Goal: Task Accomplishment & Management: Use online tool/utility

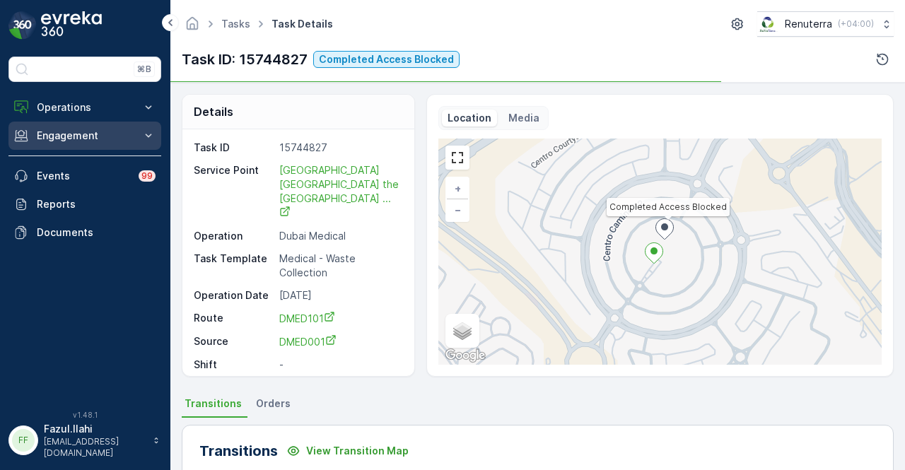
click at [111, 140] on p "Engagement" at bounding box center [85, 136] width 96 height 14
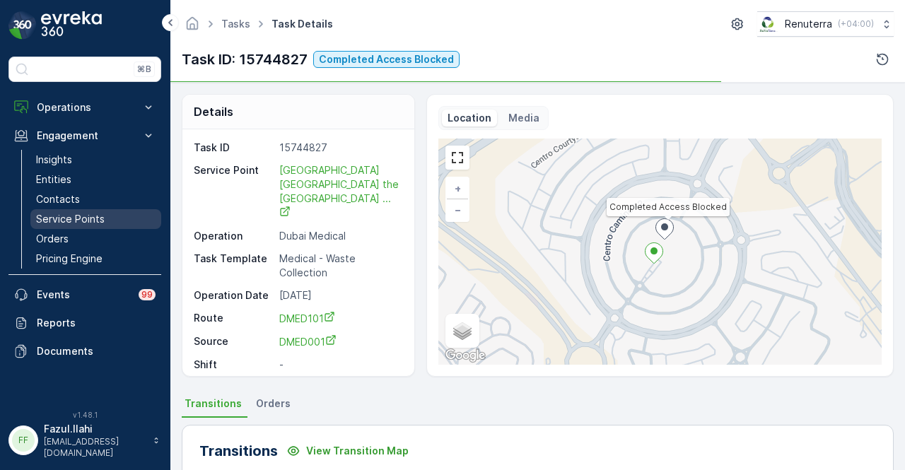
click at [111, 217] on link "Service Points" at bounding box center [95, 219] width 131 height 20
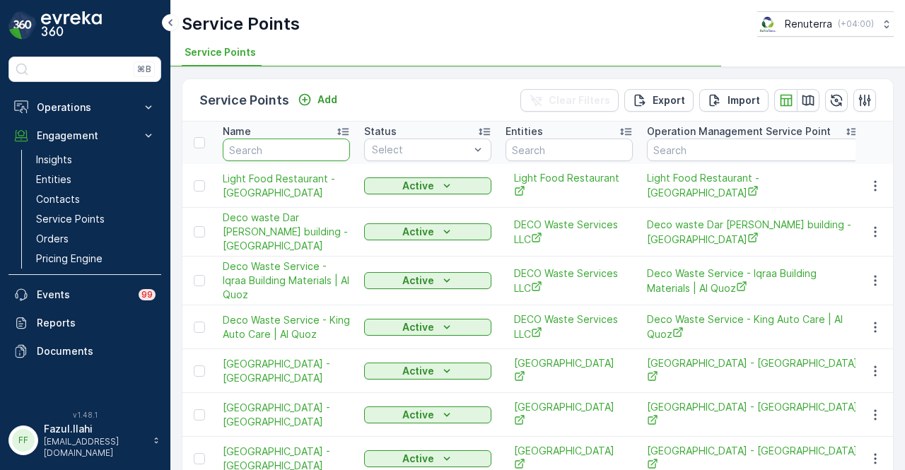
click at [250, 146] on input "text" at bounding box center [286, 150] width 127 height 23
type input "royasl"
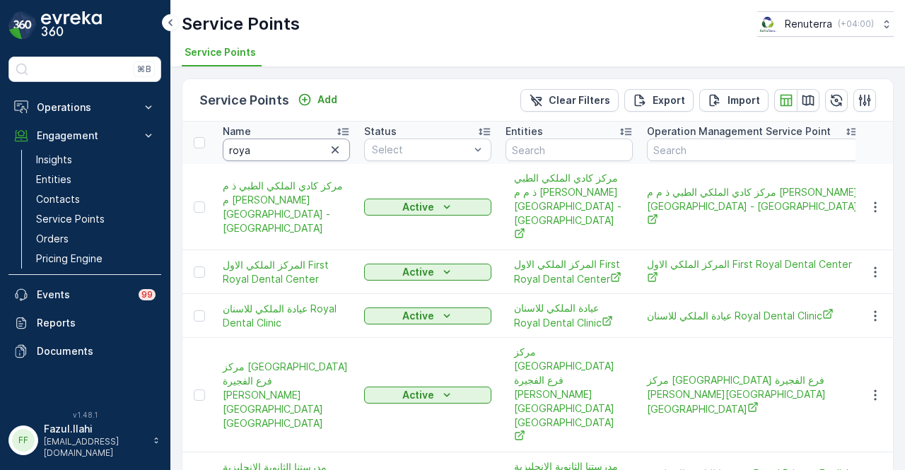
click at [250, 146] on input "roya" at bounding box center [286, 150] width 127 height 23
type input "royal"
click at [260, 149] on input "royal" at bounding box center [286, 150] width 127 height 23
type input "royal ph"
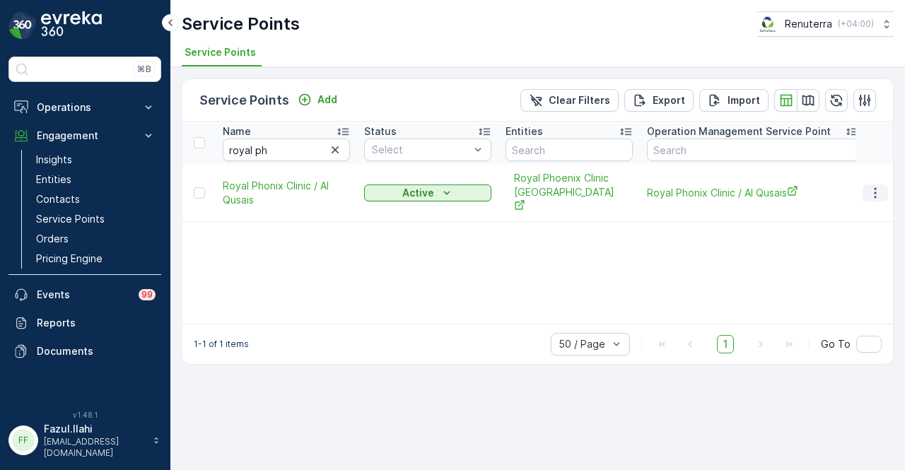
click at [871, 186] on icon "button" at bounding box center [876, 193] width 14 height 14
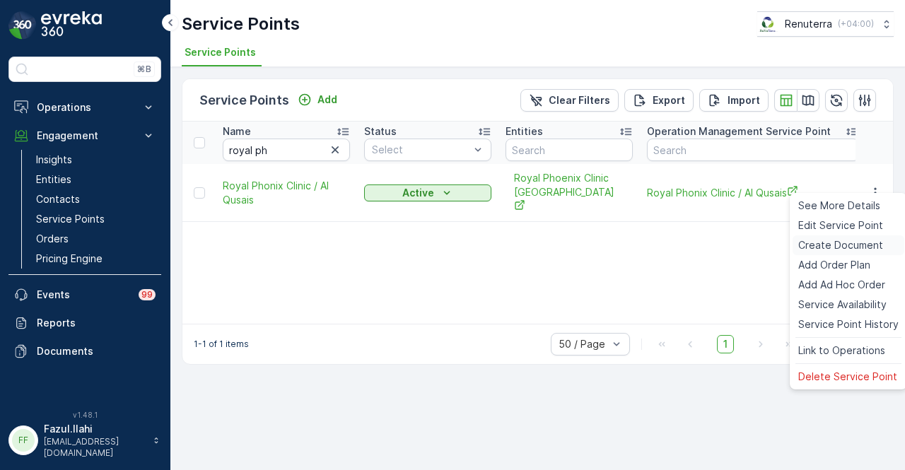
click at [878, 247] on span "Create Document" at bounding box center [841, 245] width 85 height 14
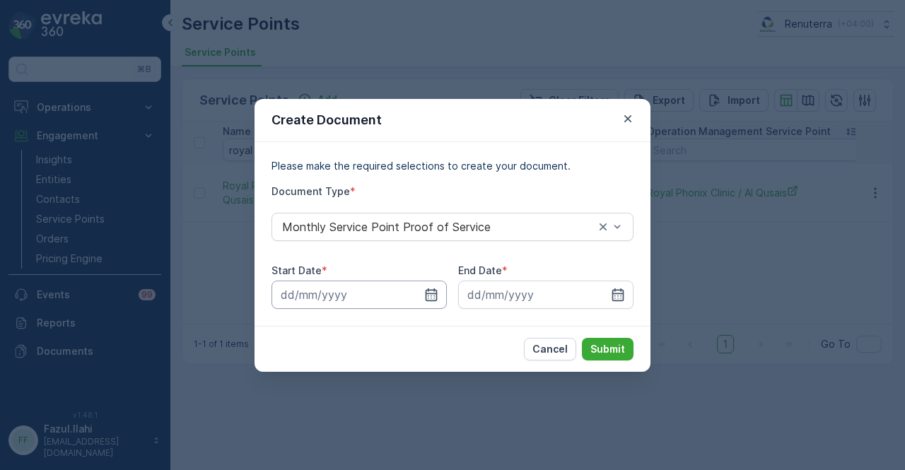
click at [421, 294] on input at bounding box center [359, 295] width 175 height 28
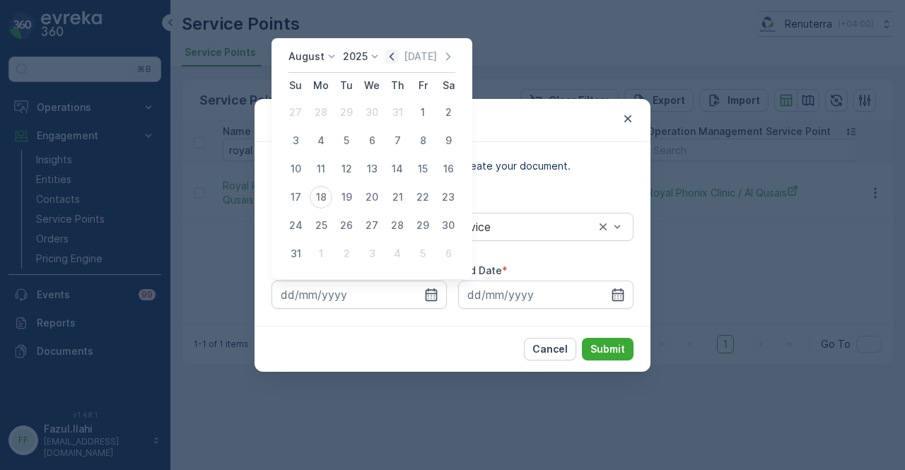
click at [394, 57] on icon "button" at bounding box center [392, 56] width 4 height 8
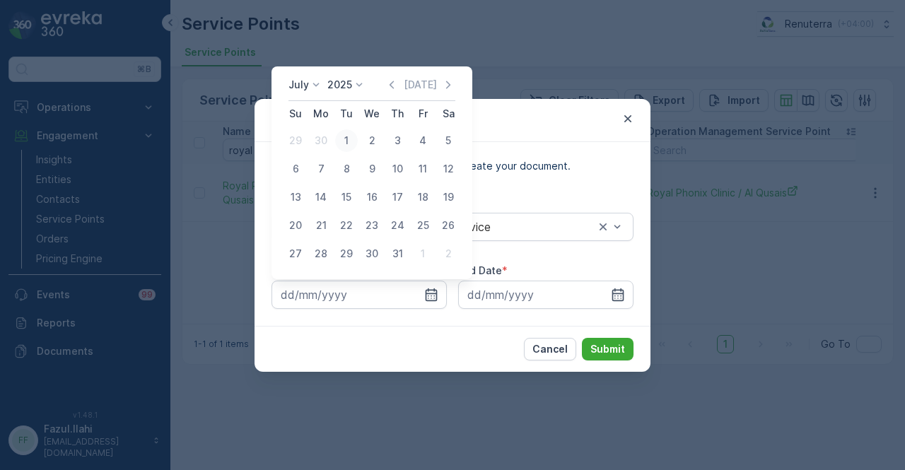
click at [342, 129] on button "1" at bounding box center [346, 140] width 25 height 25
type input "01.07.2025"
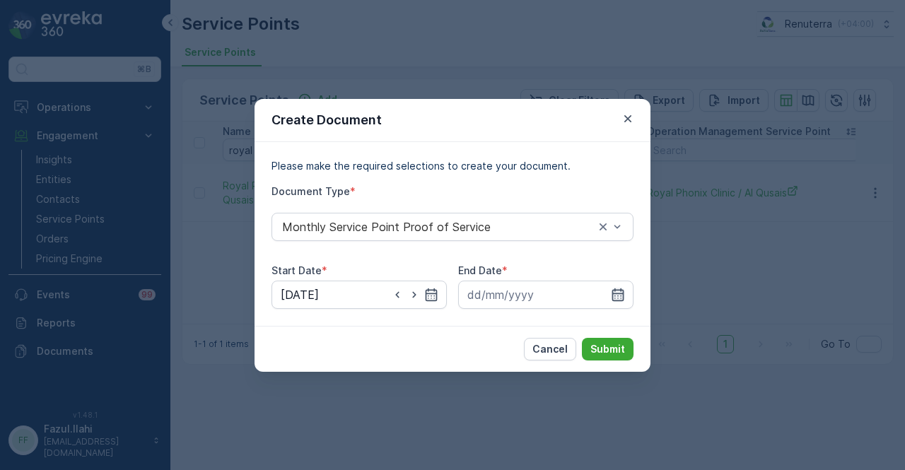
click at [615, 292] on icon "button" at bounding box center [618, 295] width 14 height 14
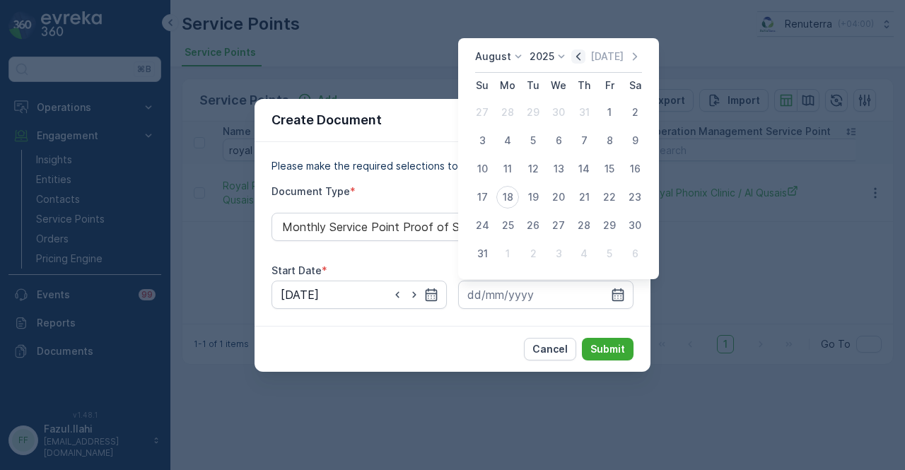
click at [581, 57] on icon "button" at bounding box center [579, 56] width 4 height 8
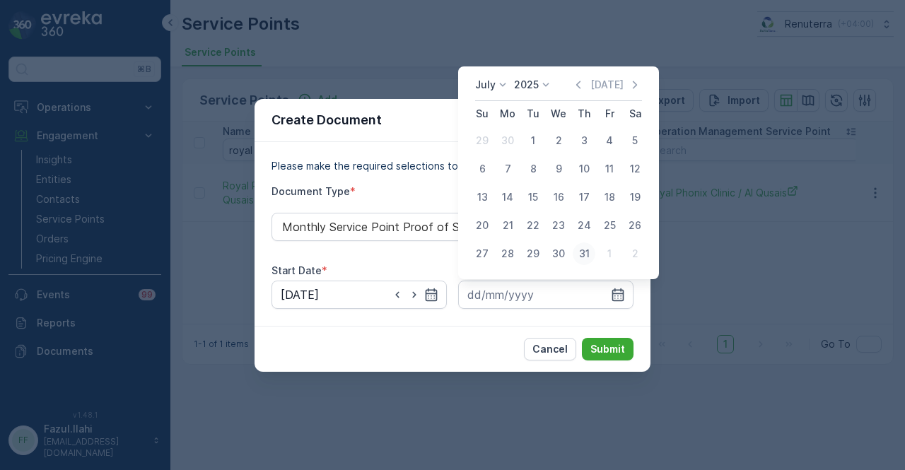
click at [587, 253] on div "31" at bounding box center [584, 254] width 23 height 23
type input "31.07.2025"
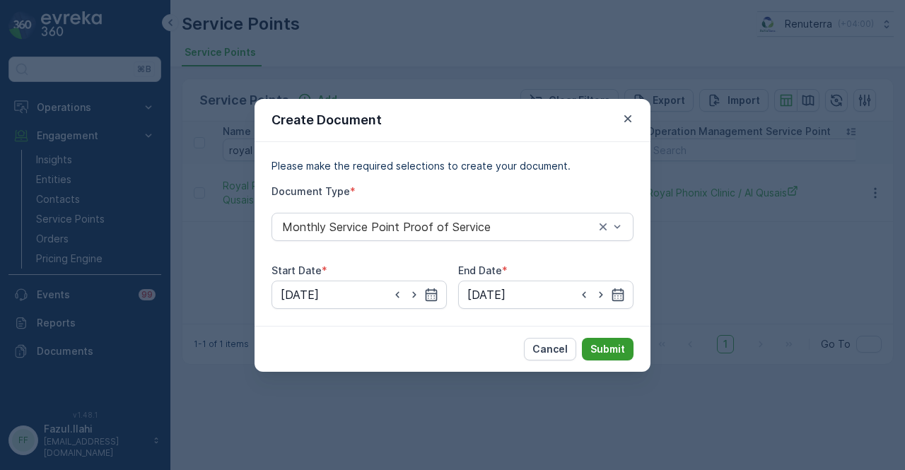
click at [618, 359] on button "Submit" at bounding box center [608, 349] width 52 height 23
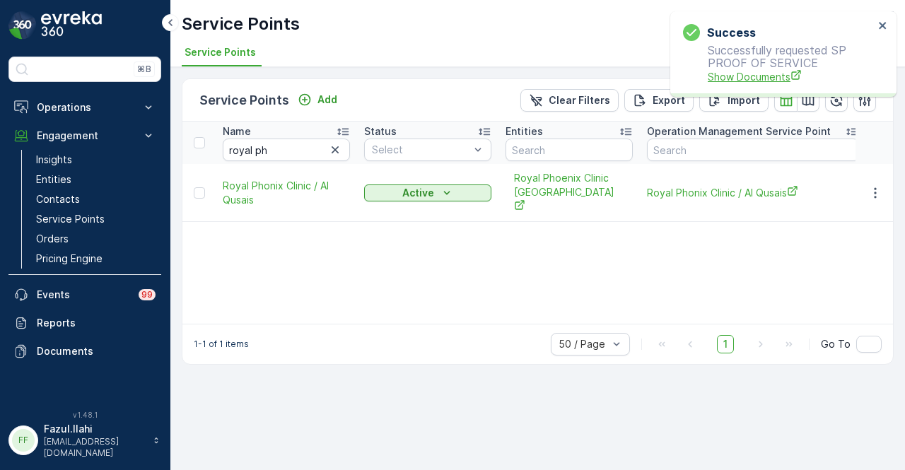
click at [743, 73] on span "Show Documents" at bounding box center [791, 76] width 166 height 15
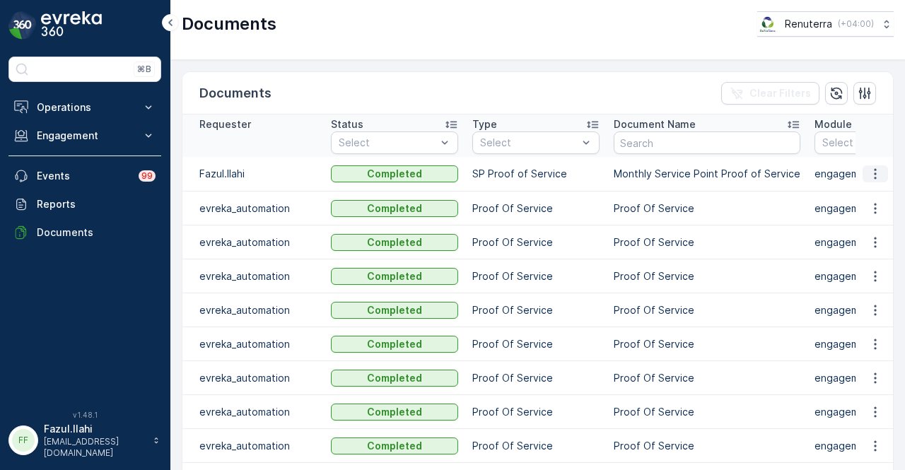
click at [869, 173] on icon "button" at bounding box center [876, 174] width 14 height 14
click at [871, 196] on span "See Details" at bounding box center [872, 194] width 54 height 14
